Goal: Task Accomplishment & Management: Manage account settings

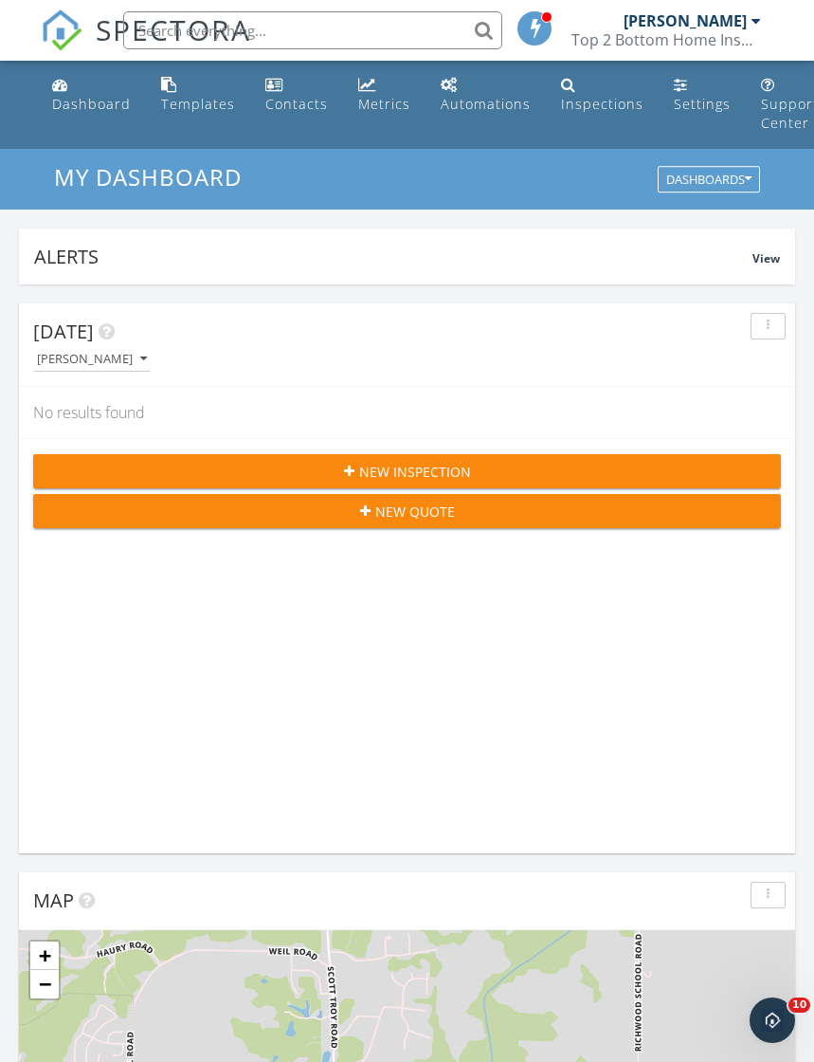
click at [744, 26] on div "[PERSON_NAME]" at bounding box center [685, 20] width 123 height 19
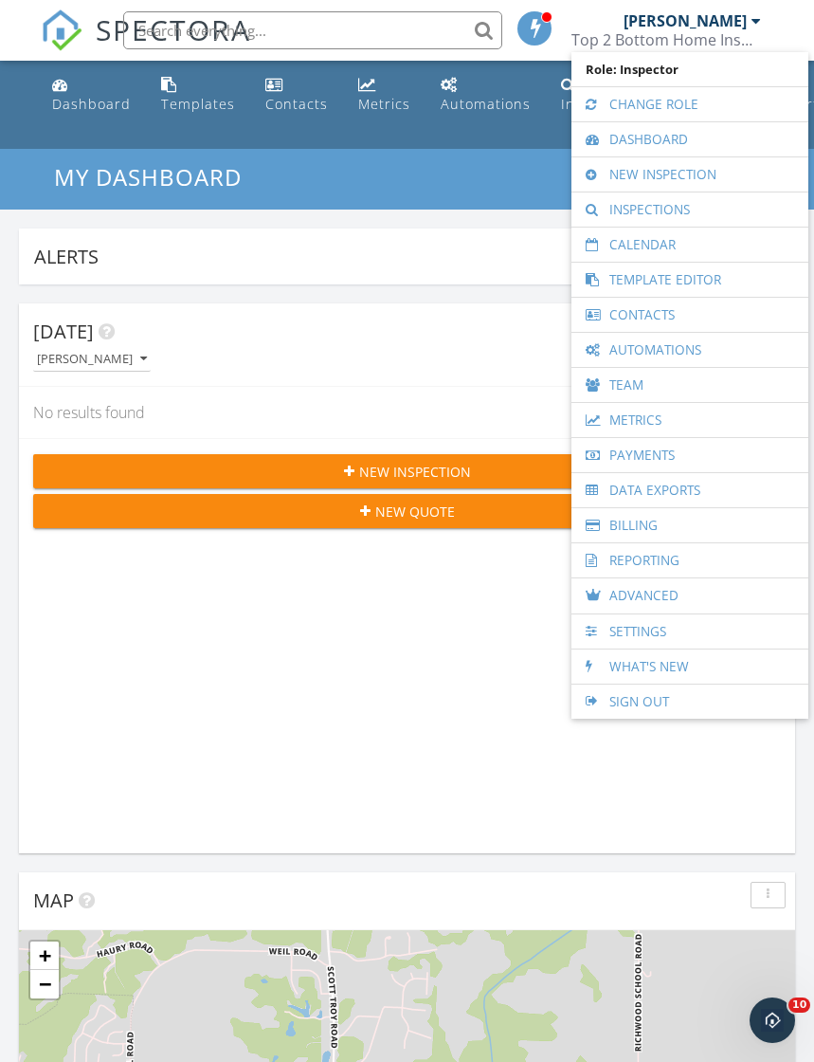
click at [663, 247] on link "Calendar" at bounding box center [690, 244] width 218 height 34
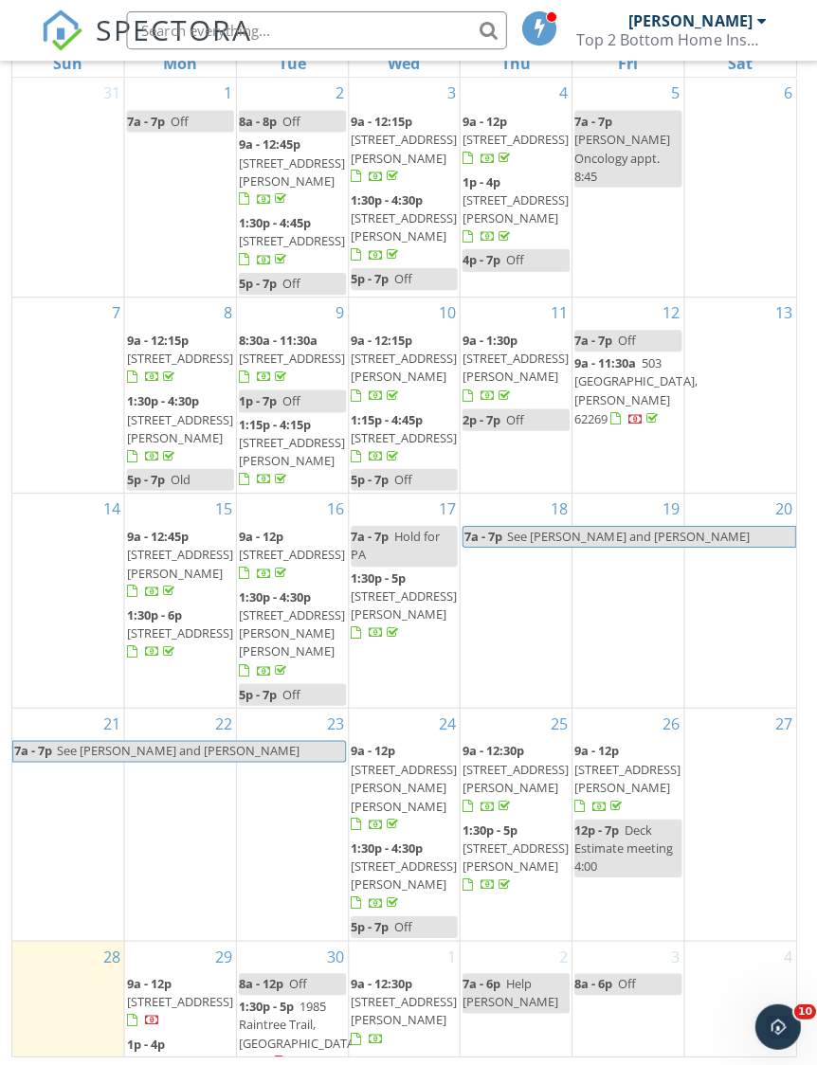
click at [728, 148] on div "6" at bounding box center [737, 187] width 111 height 218
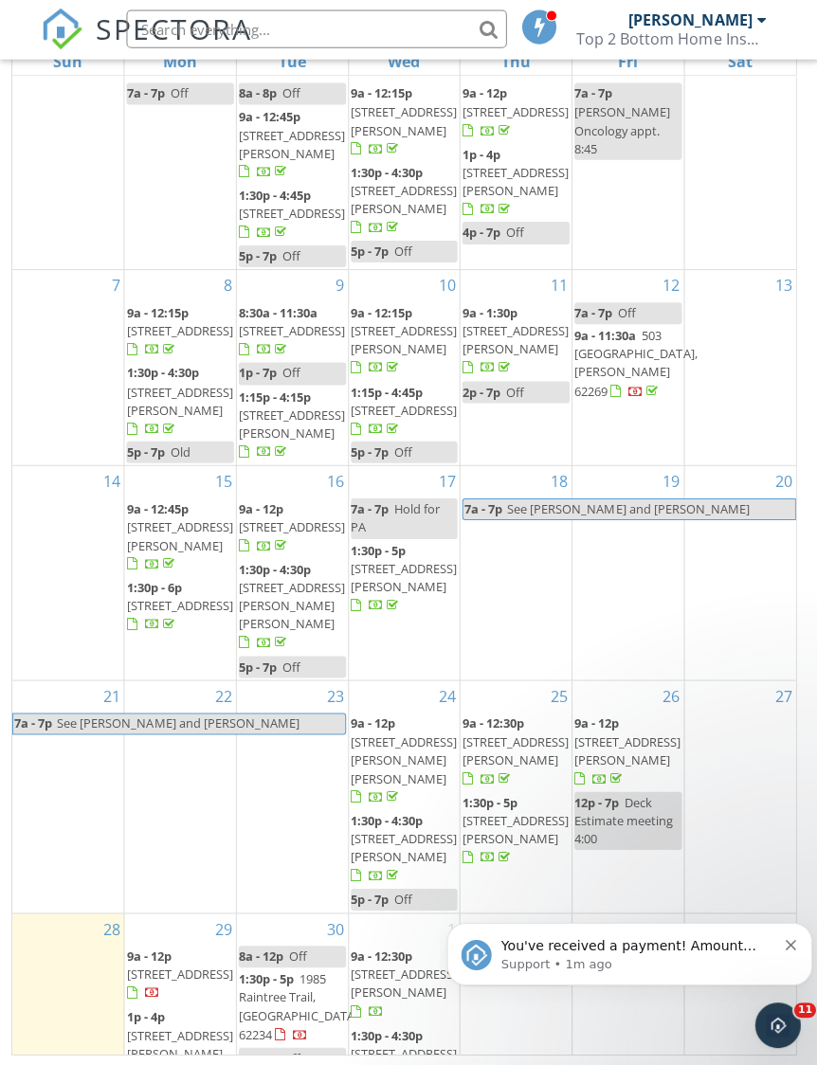
scroll to position [294, 0]
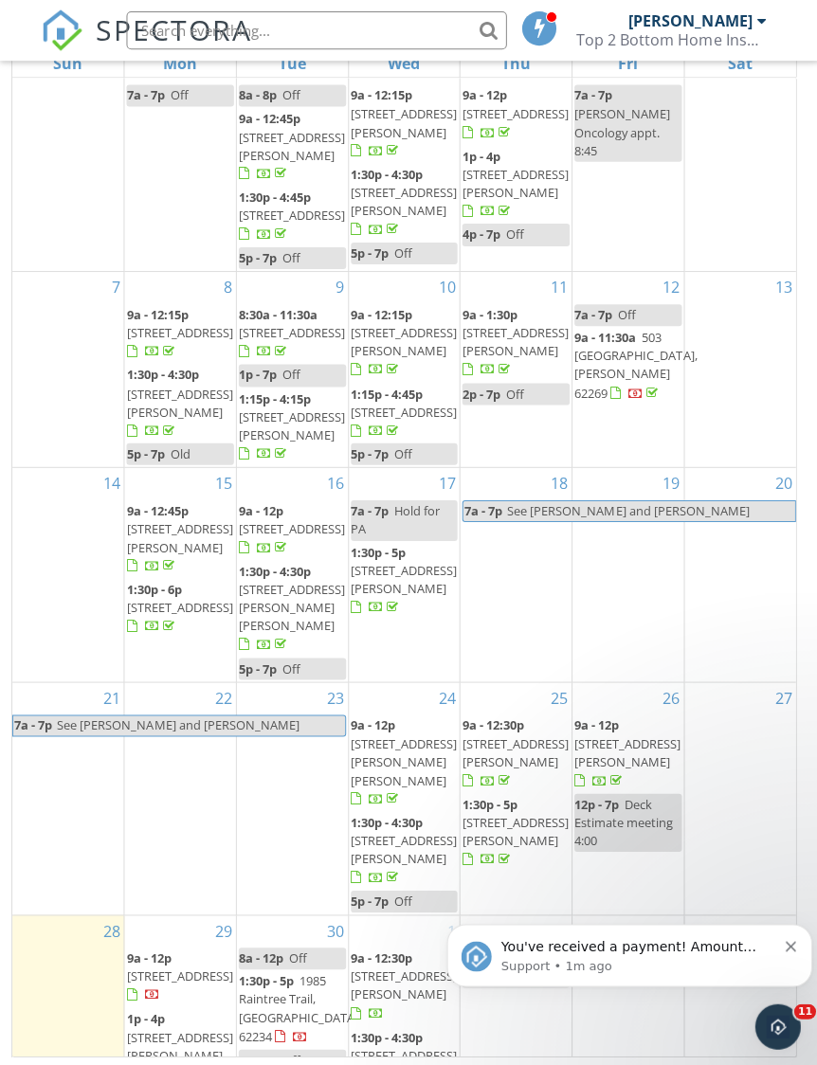
click at [706, 958] on p "Support • 1m ago" at bounding box center [637, 965] width 274 height 17
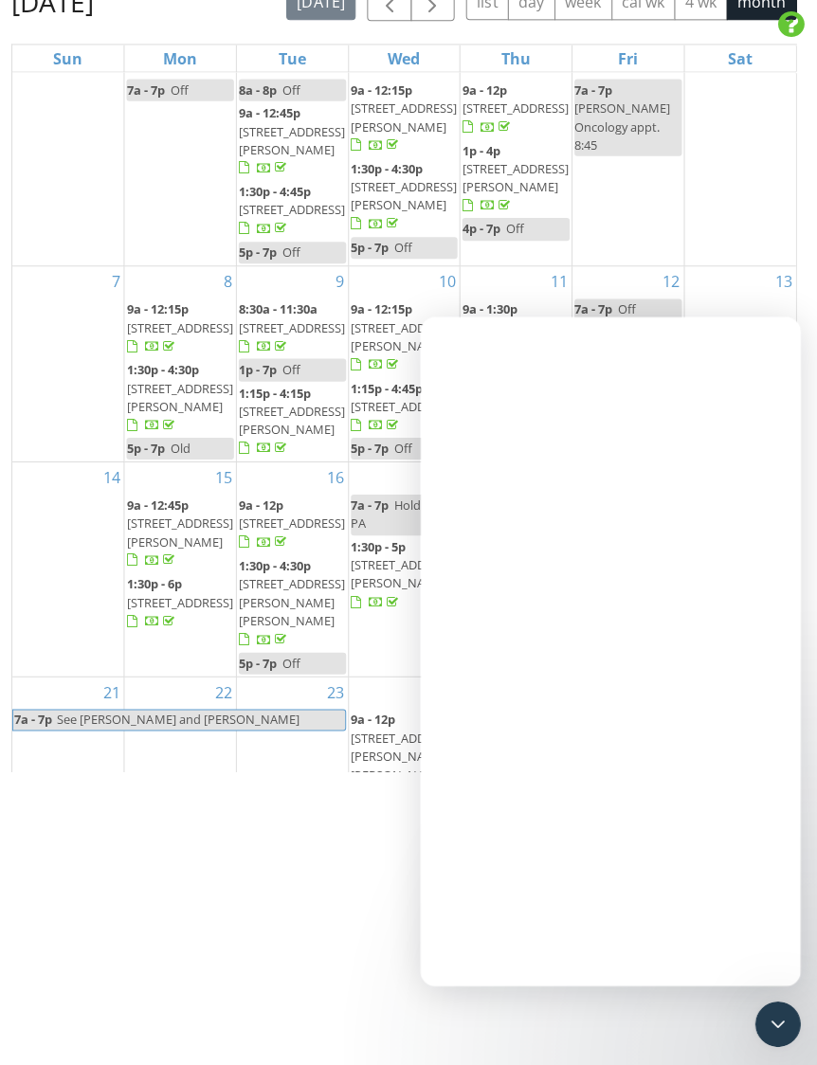
scroll to position [0, 0]
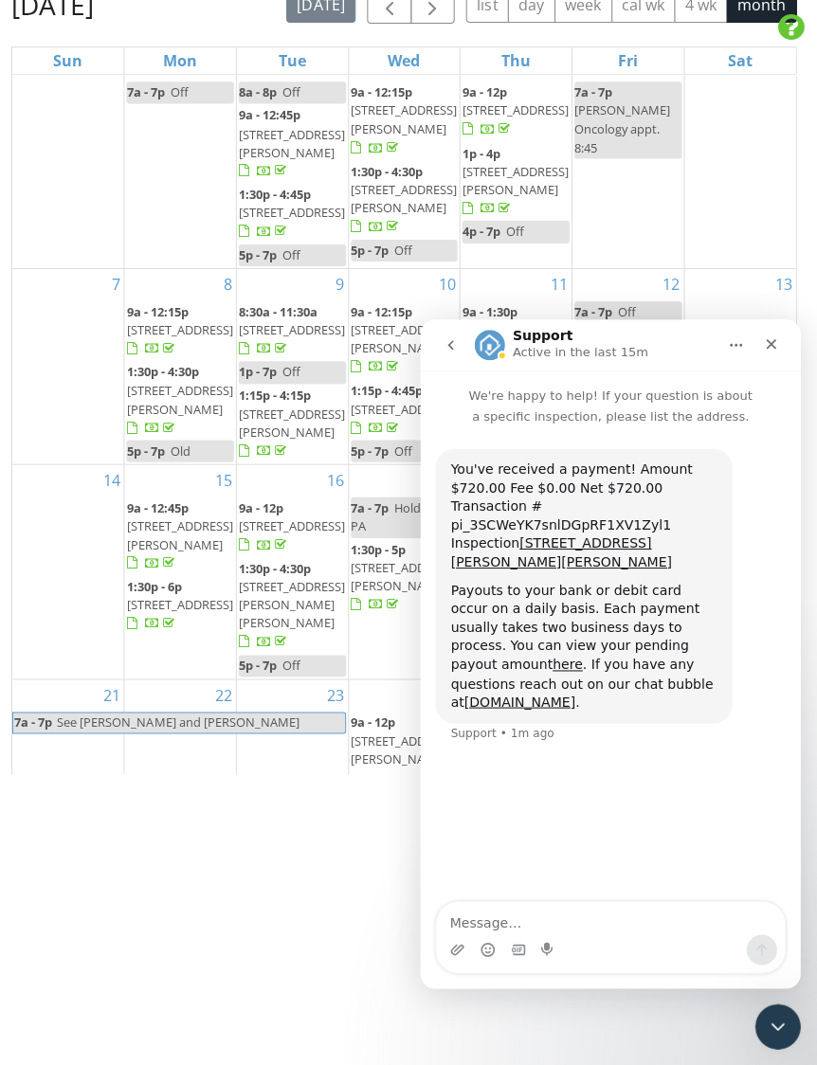
click at [766, 346] on icon "Close" at bounding box center [769, 343] width 15 height 15
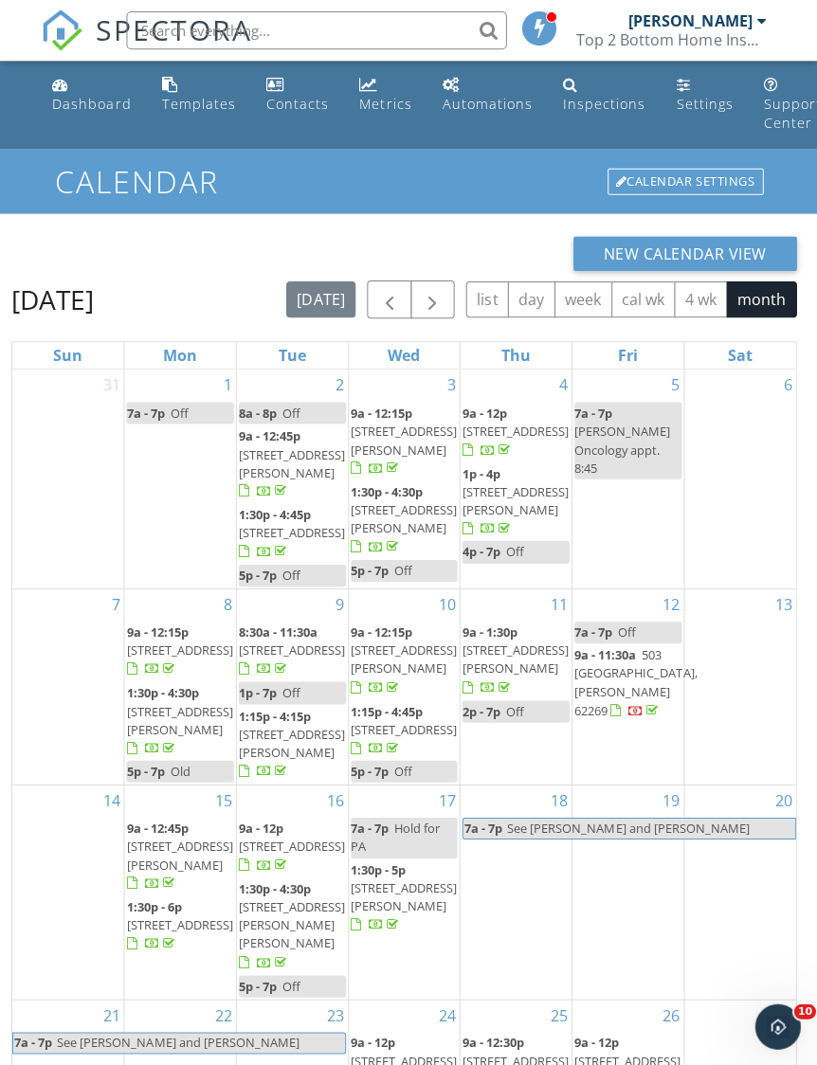
click at [755, 15] on div at bounding box center [758, 20] width 9 height 15
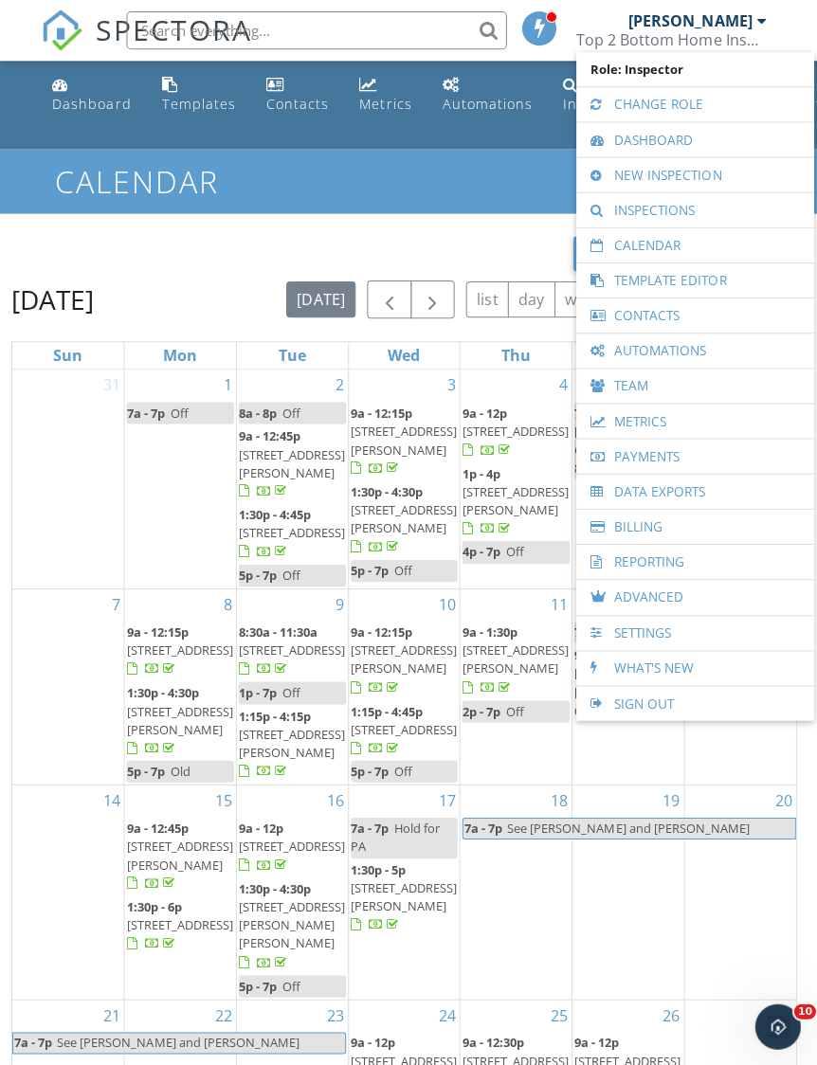
click at [684, 251] on link "Calendar" at bounding box center [693, 244] width 218 height 34
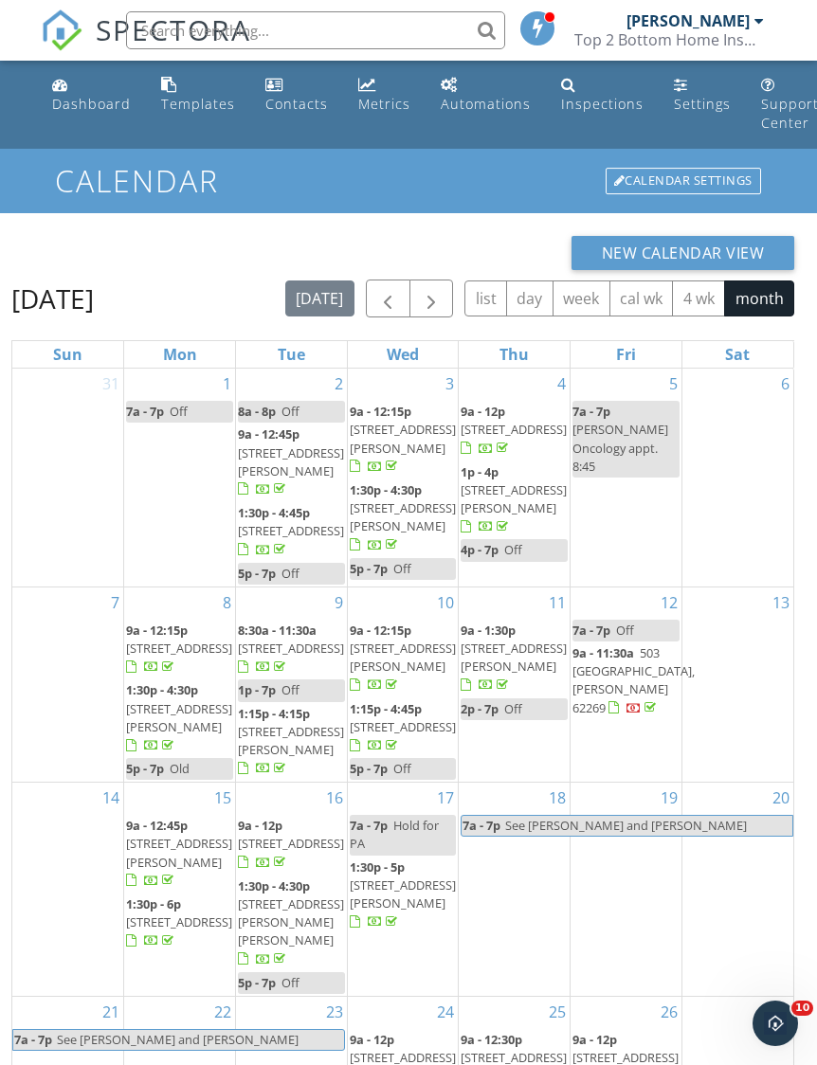
click at [753, 486] on div "6" at bounding box center [737, 478] width 111 height 218
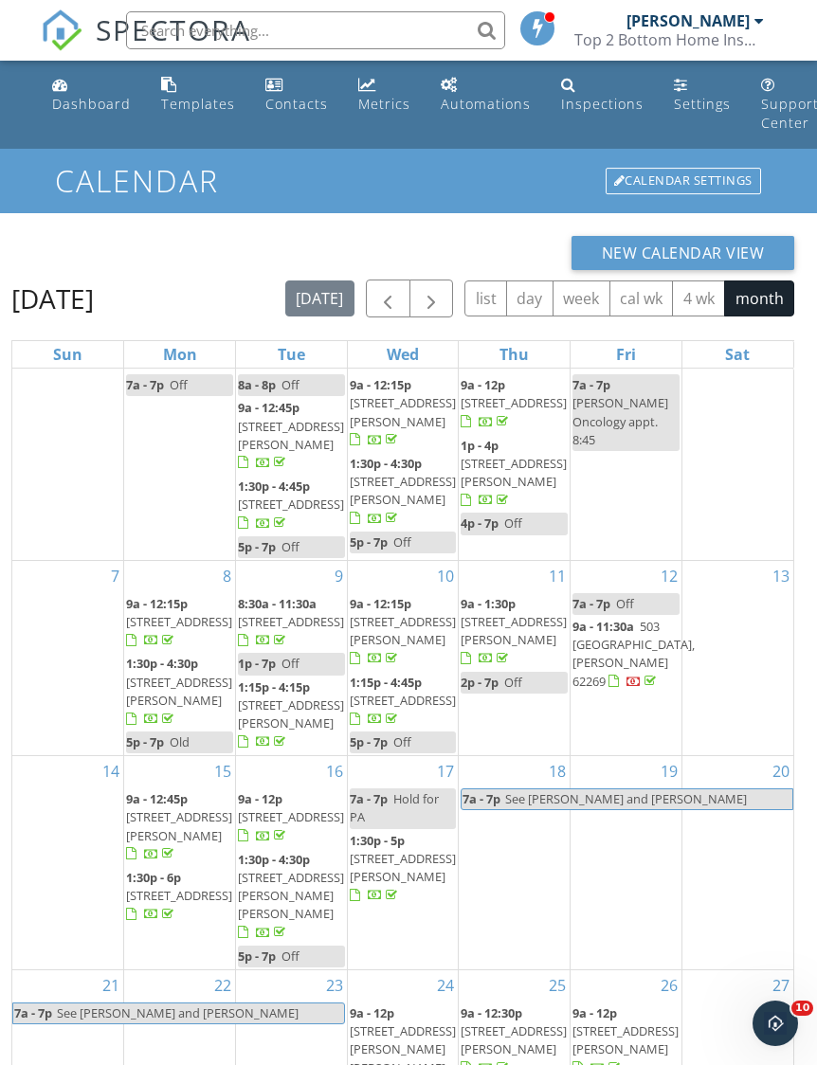
scroll to position [26, 0]
click at [741, 586] on div "13" at bounding box center [737, 577] width 111 height 30
click at [734, 666] on div "13" at bounding box center [737, 659] width 111 height 194
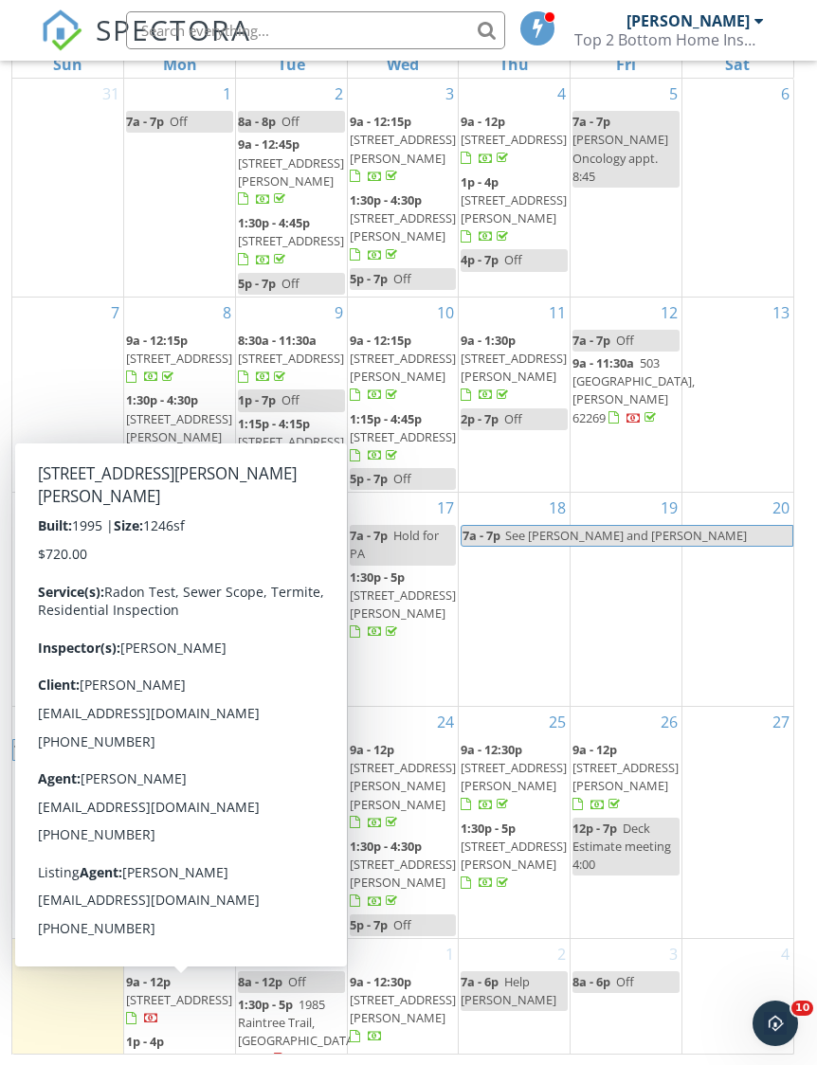
scroll to position [0, 0]
click at [764, 146] on div "6" at bounding box center [737, 188] width 111 height 218
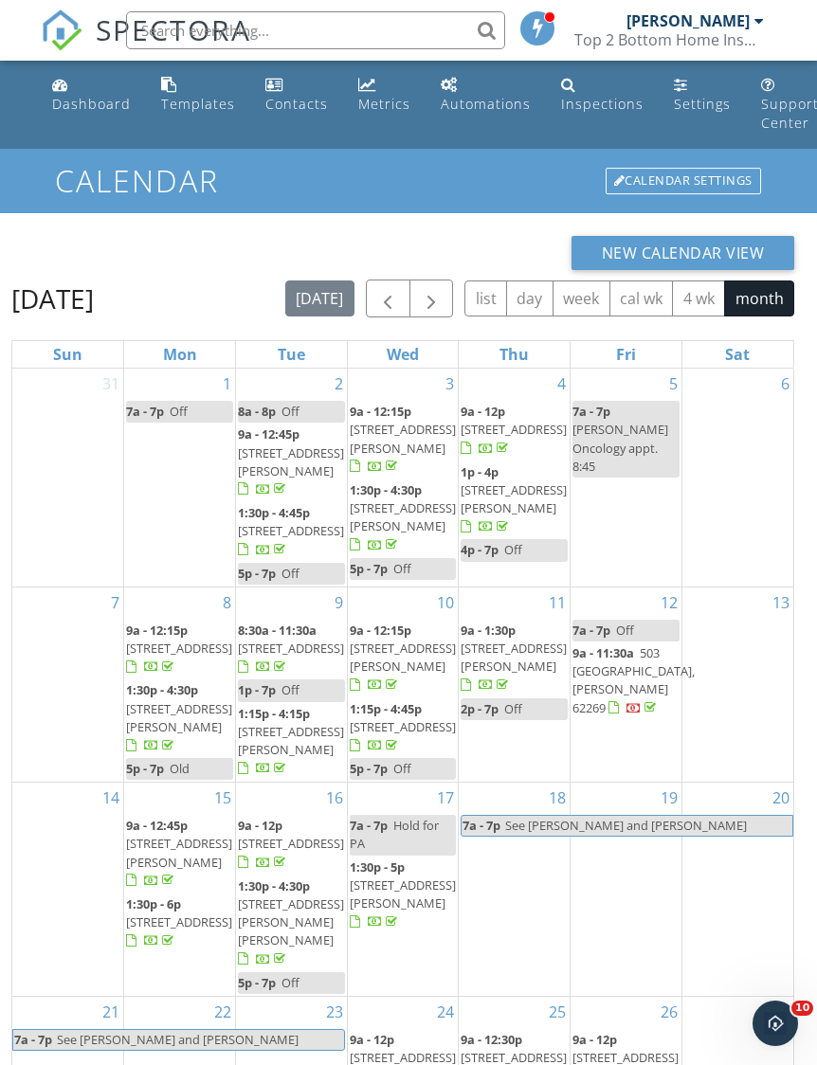
click at [750, 518] on div "6" at bounding box center [737, 478] width 111 height 218
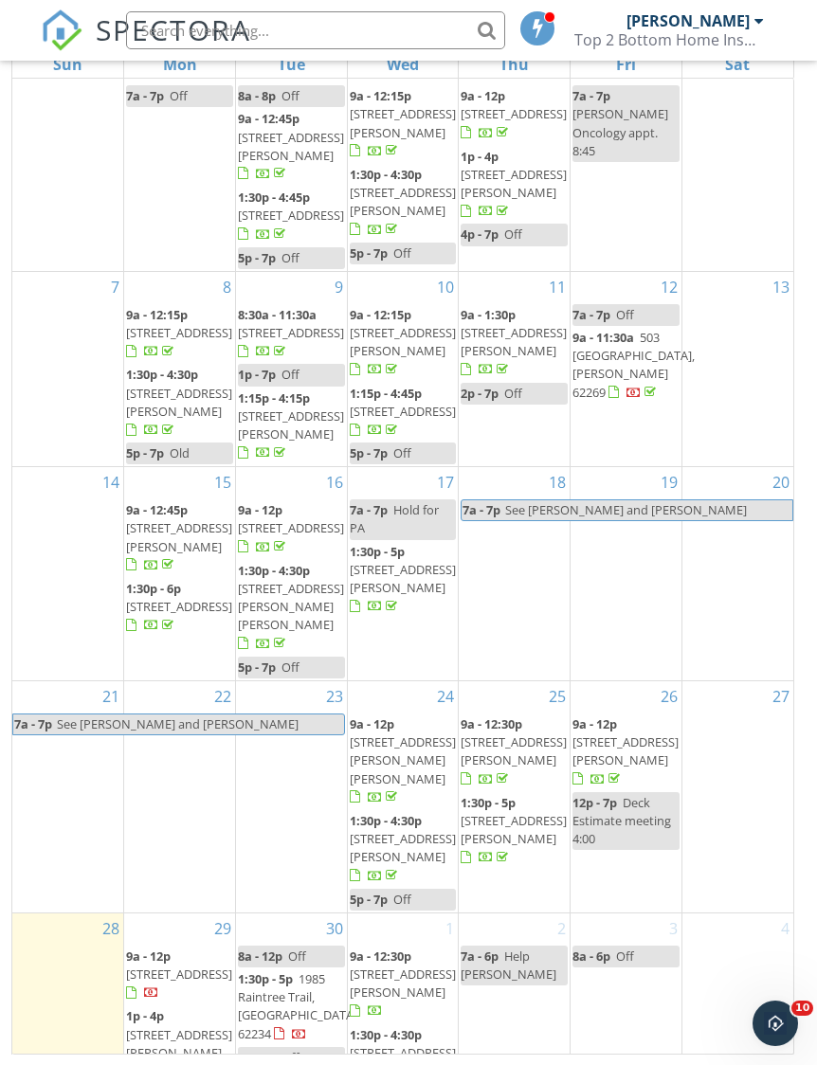
scroll to position [290, 0]
click at [759, 743] on div at bounding box center [737, 728] width 111 height 30
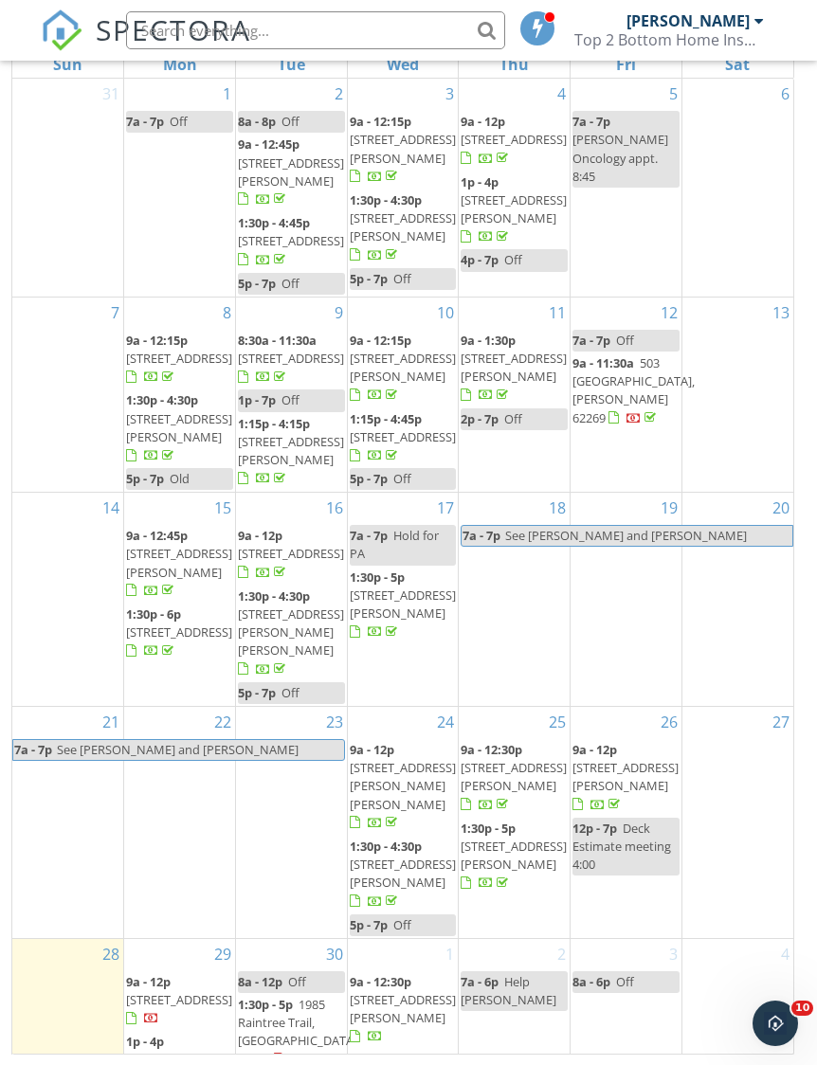
scroll to position [0, 0]
